Goal: Task Accomplishment & Management: Manage account settings

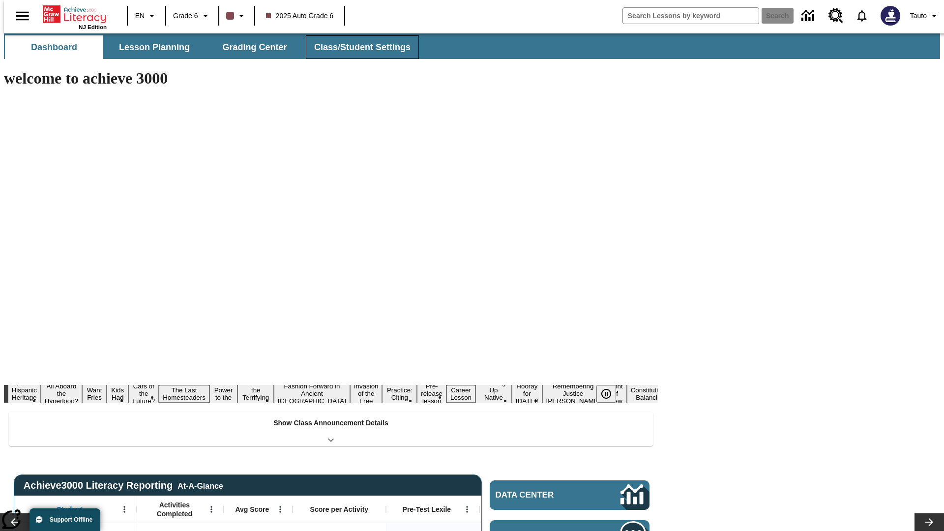
click at [357, 47] on button "Class/Student Settings" at bounding box center [362, 47] width 113 height 24
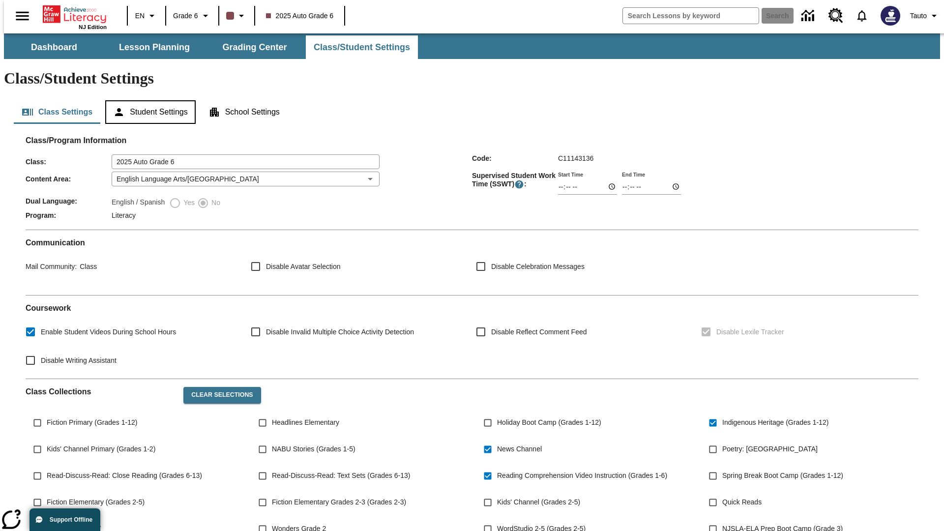
click at [148, 100] on button "Student Settings" at bounding box center [150, 112] width 90 height 24
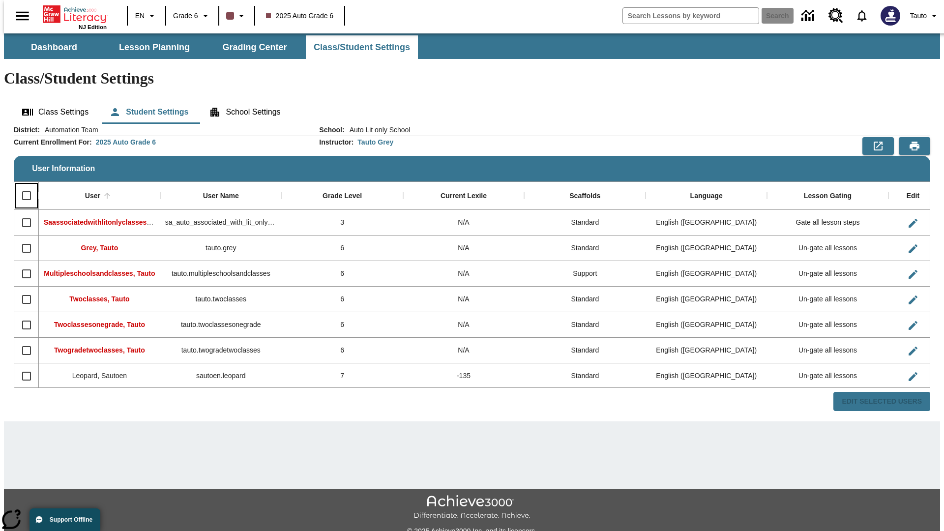
click at [22, 185] on input "Select all rows" at bounding box center [26, 195] width 21 height 21
checkbox input "true"
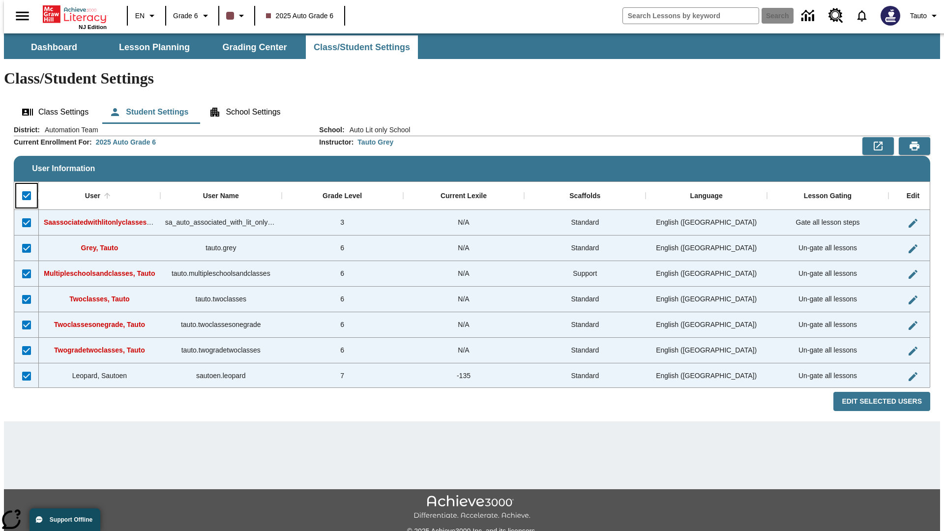
checkbox input "true"
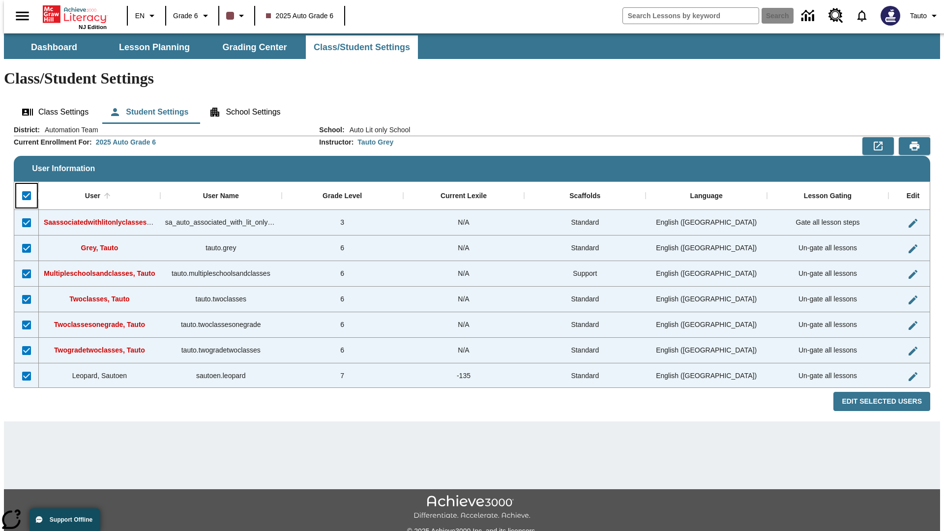
checkbox input "true"
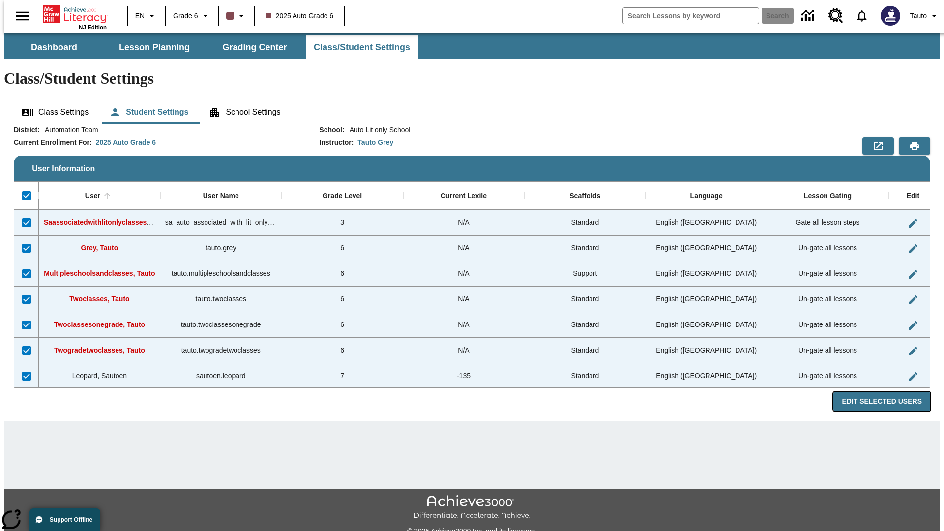
click at [889, 392] on button "Edit Selected Users" at bounding box center [881, 401] width 97 height 19
